Goal: Task Accomplishment & Management: Manage account settings

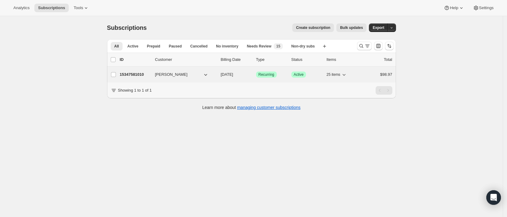
click at [133, 75] on p "15347581010" at bounding box center [135, 74] width 30 height 6
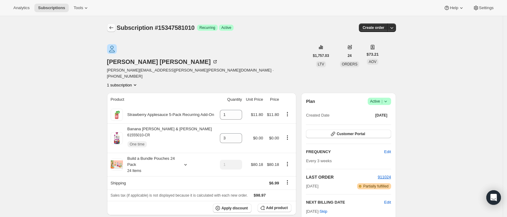
click at [114, 29] on icon "Subscriptions" at bounding box center [111, 28] width 6 height 6
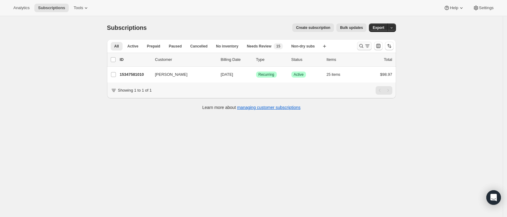
click at [364, 47] on icon "Search and filter results" at bounding box center [361, 46] width 6 height 6
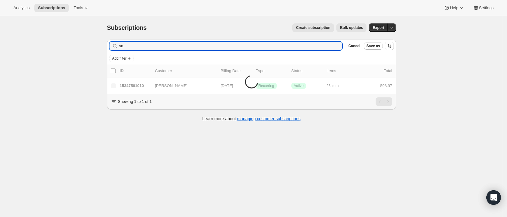
type input "s"
type input "[EMAIL_ADDRESS][DOMAIN_NAME]"
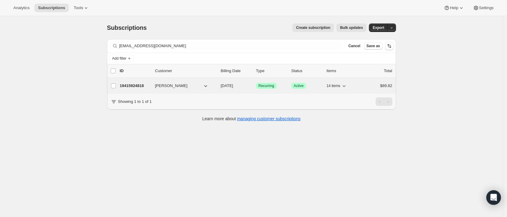
click at [133, 87] on p "19415924818" at bounding box center [135, 86] width 30 height 6
